Goal: Entertainment & Leisure: Consume media (video, audio)

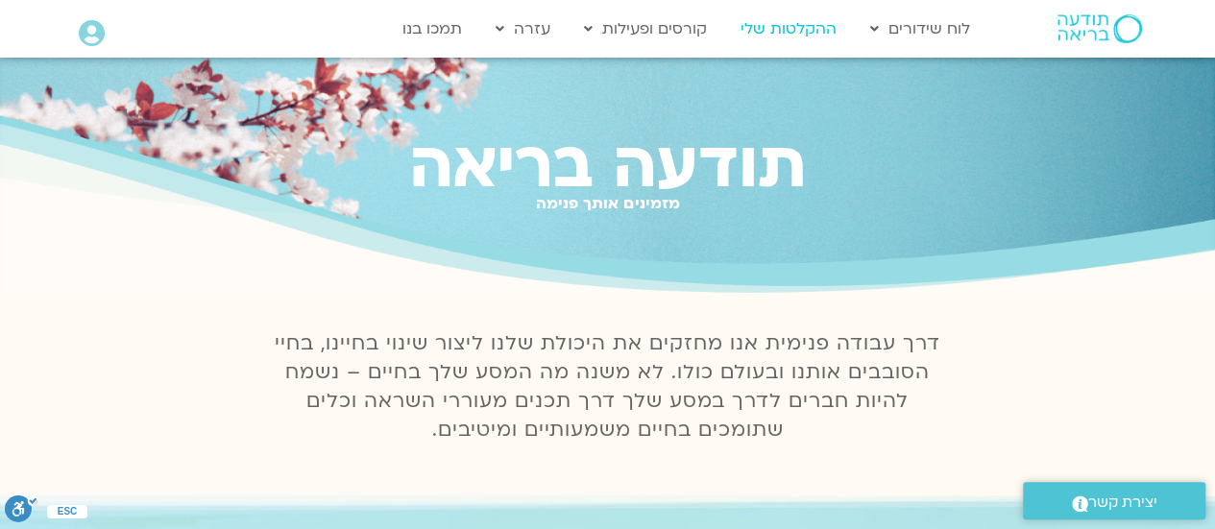
click at [786, 19] on link "ההקלטות שלי" at bounding box center [788, 29] width 115 height 36
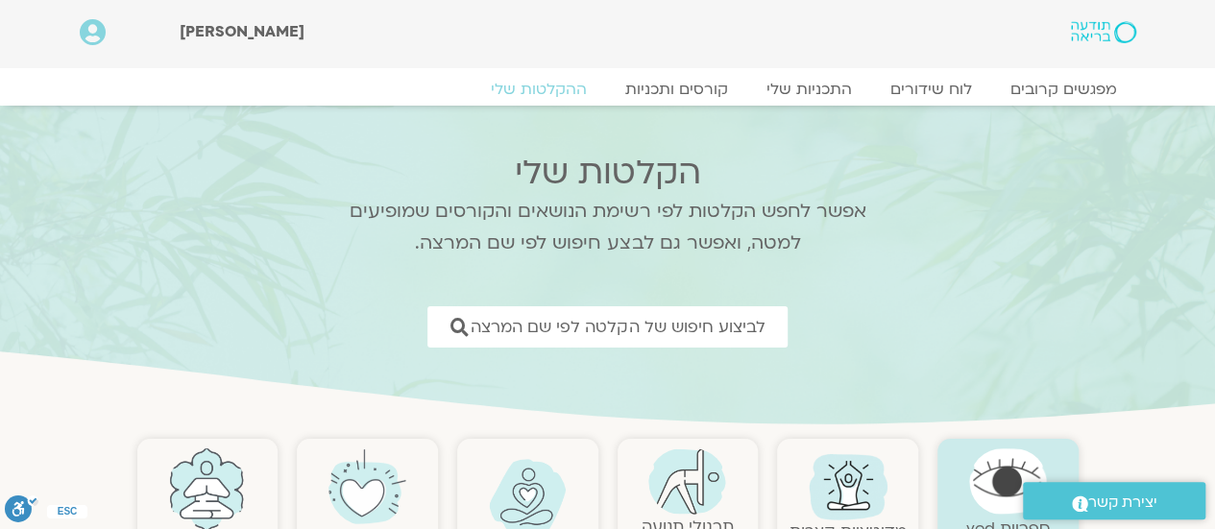
scroll to position [192, 0]
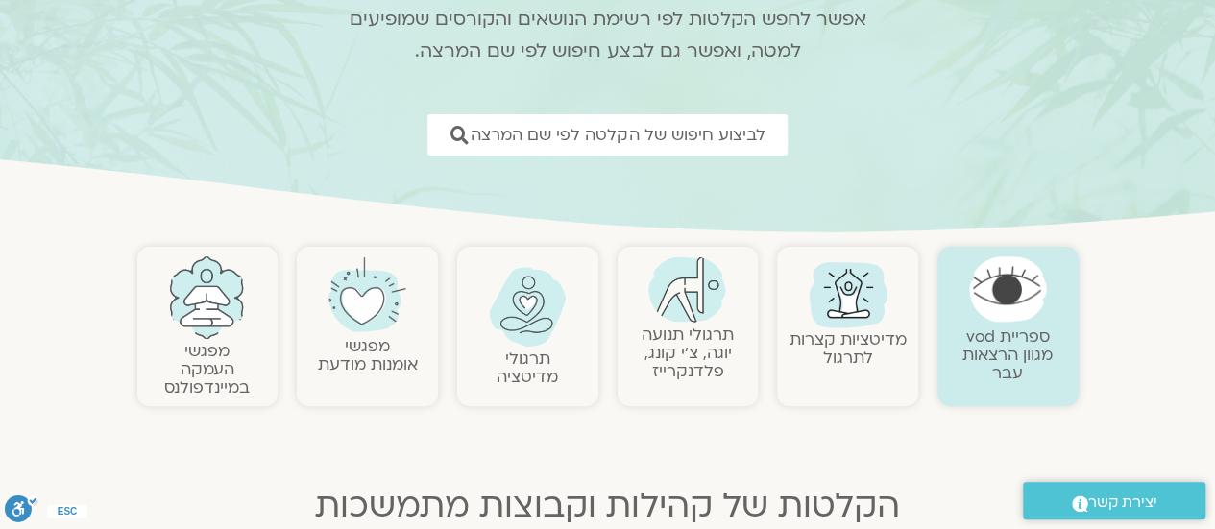
click at [501, 364] on h2 "תרגולי מדיטציה" at bounding box center [528, 368] width 122 height 36
click at [519, 341] on img at bounding box center [528, 307] width 78 height 80
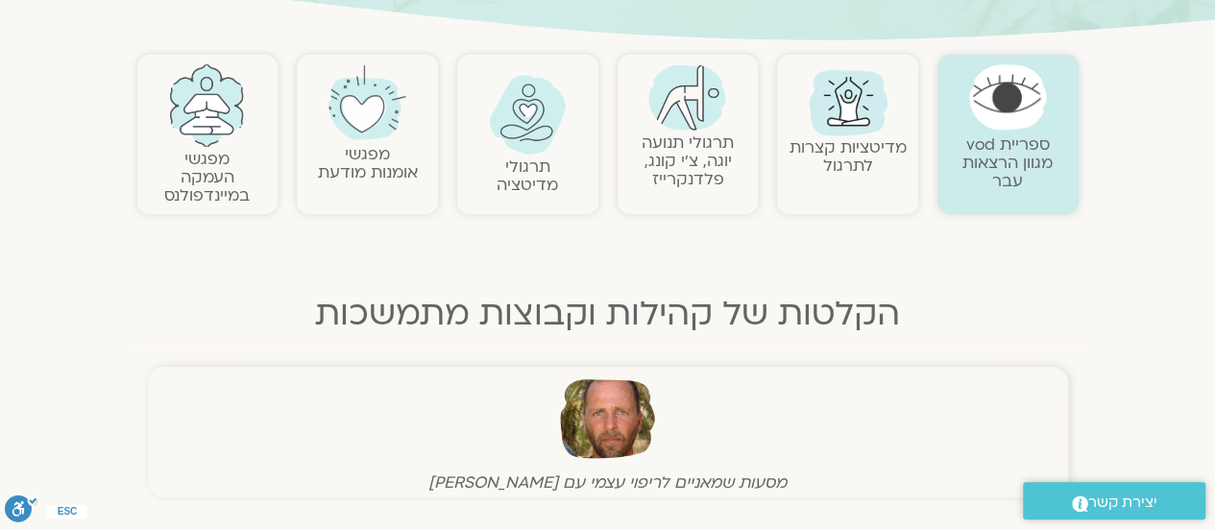
scroll to position [0, 0]
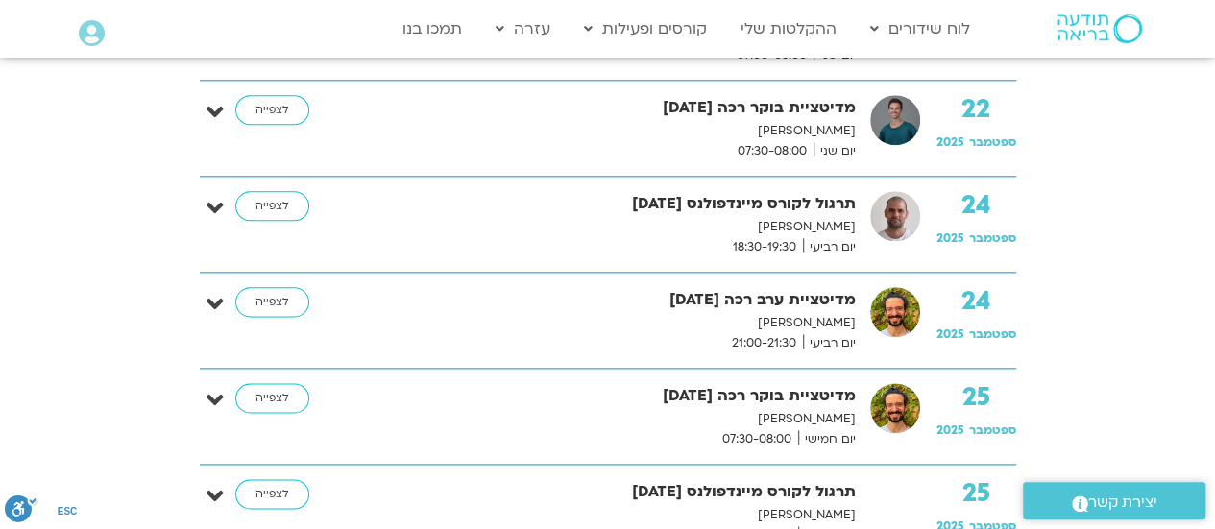
scroll to position [4514, 0]
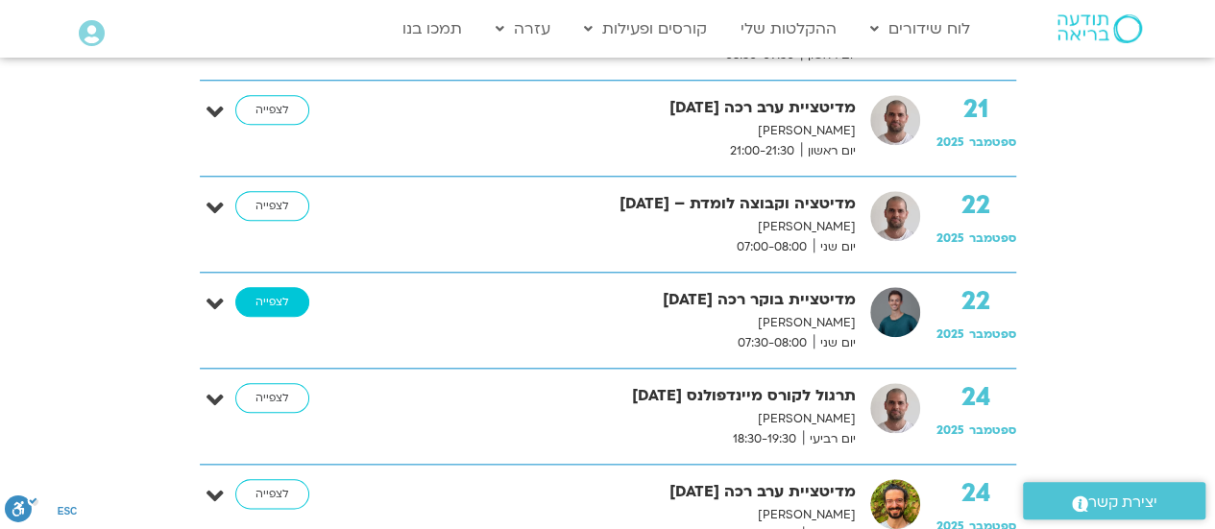
click at [287, 287] on link "לצפייה" at bounding box center [272, 302] width 74 height 31
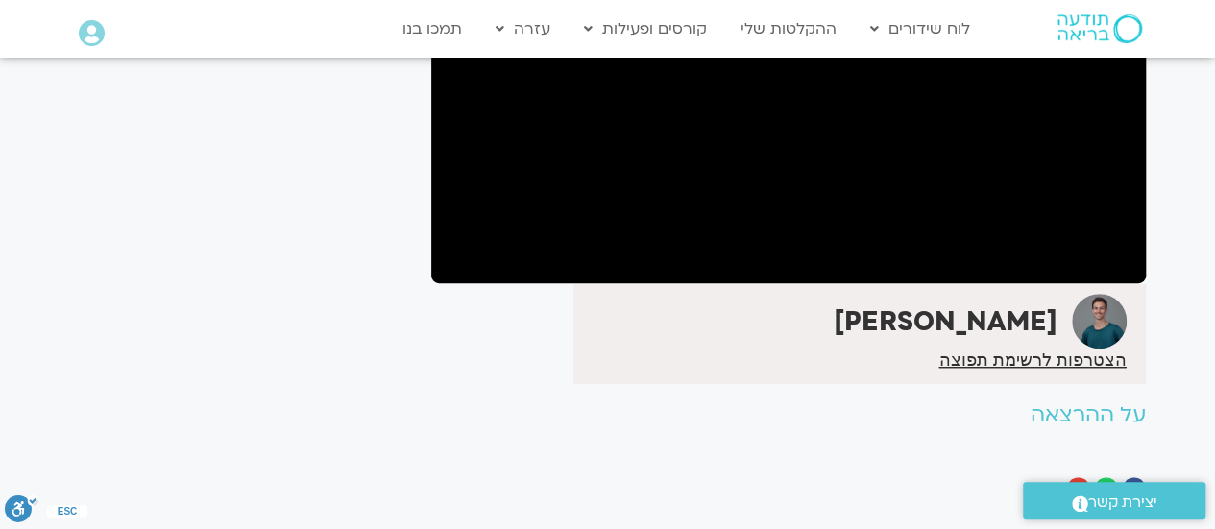
scroll to position [125, 0]
